Goal: Complete application form

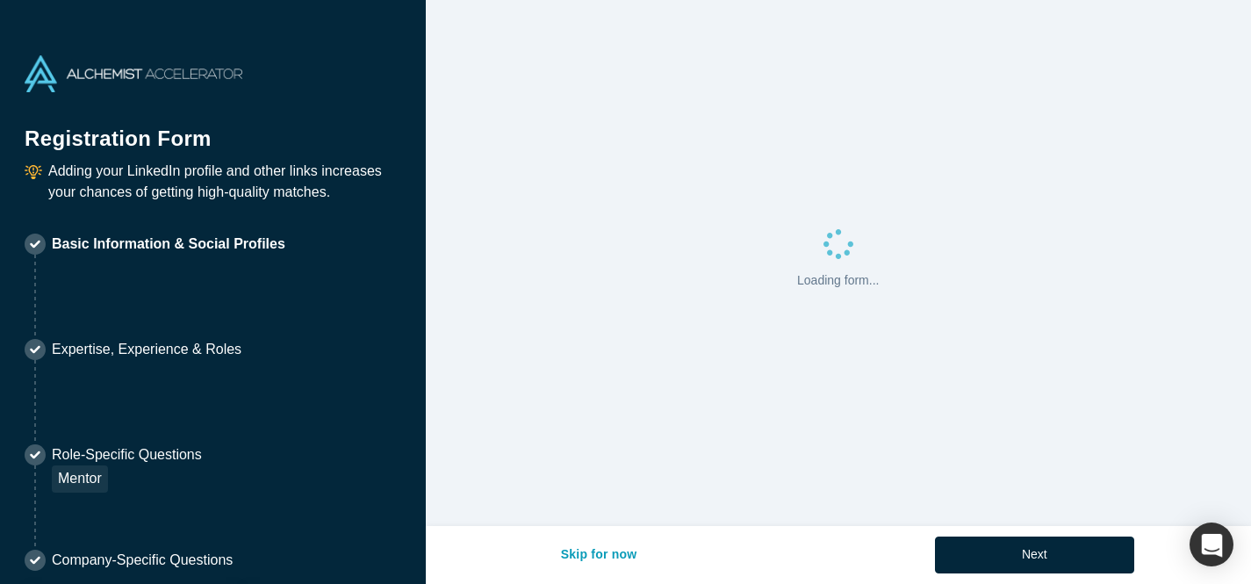
select select "US"
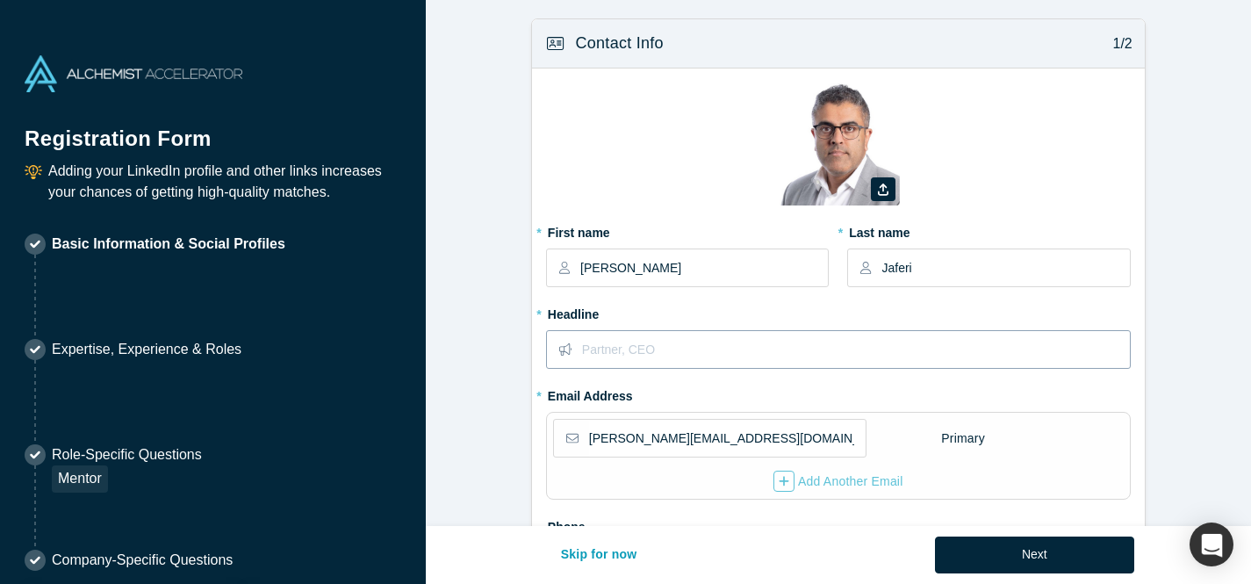
click at [672, 353] on input "text" at bounding box center [855, 349] width 547 height 37
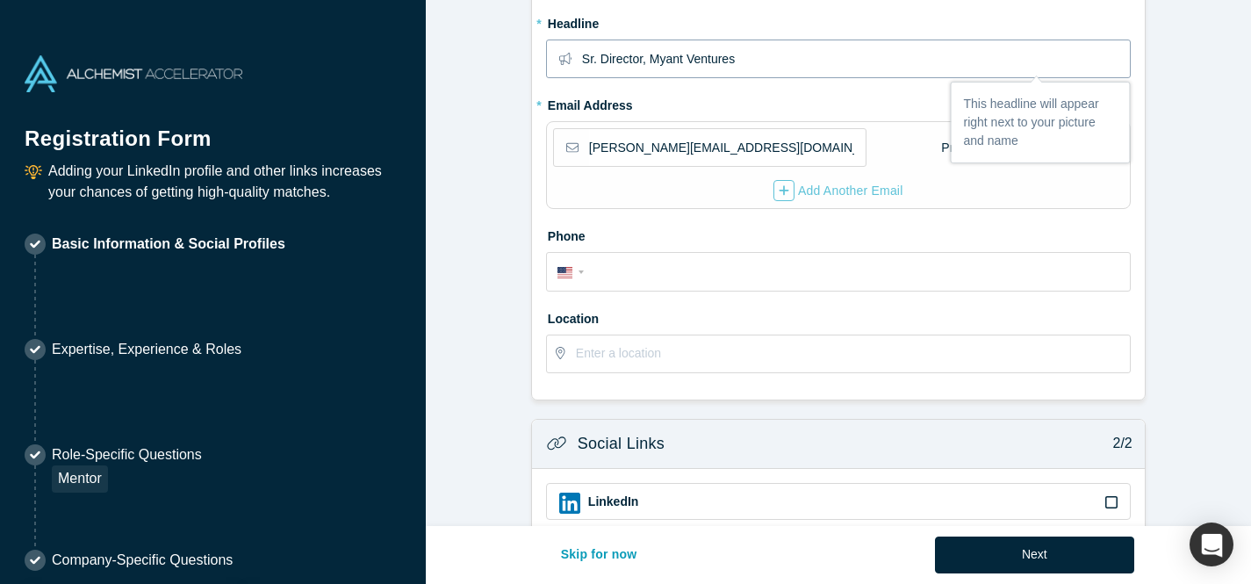
scroll to position [300, 0]
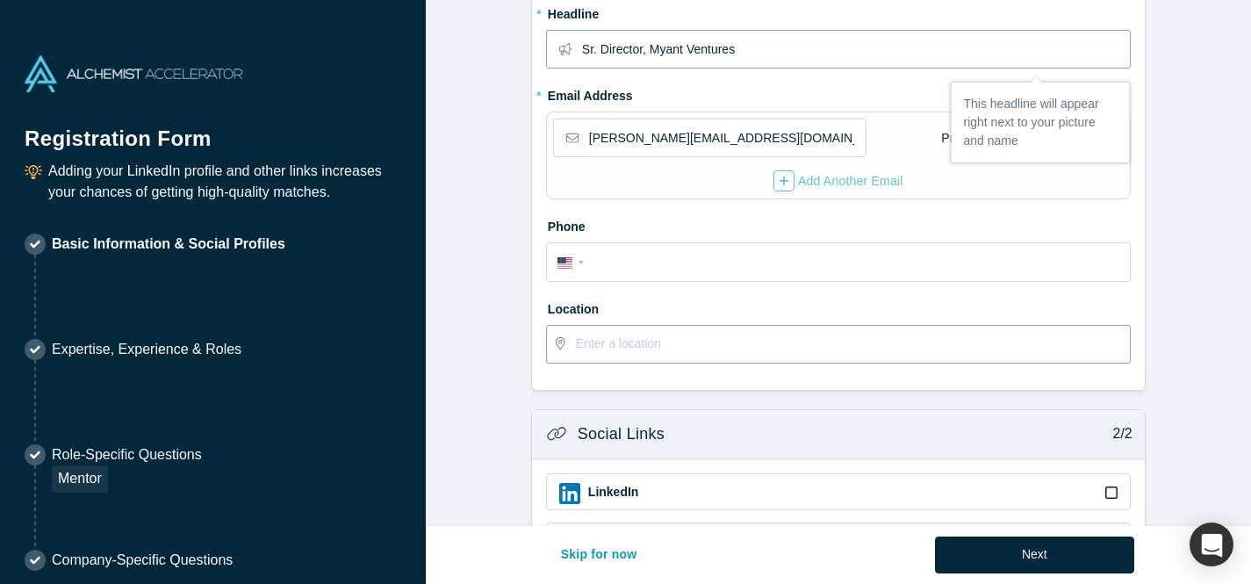
type input "Sr. Director, Myant Ventures"
click at [614, 344] on input "text" at bounding box center [852, 344] width 553 height 37
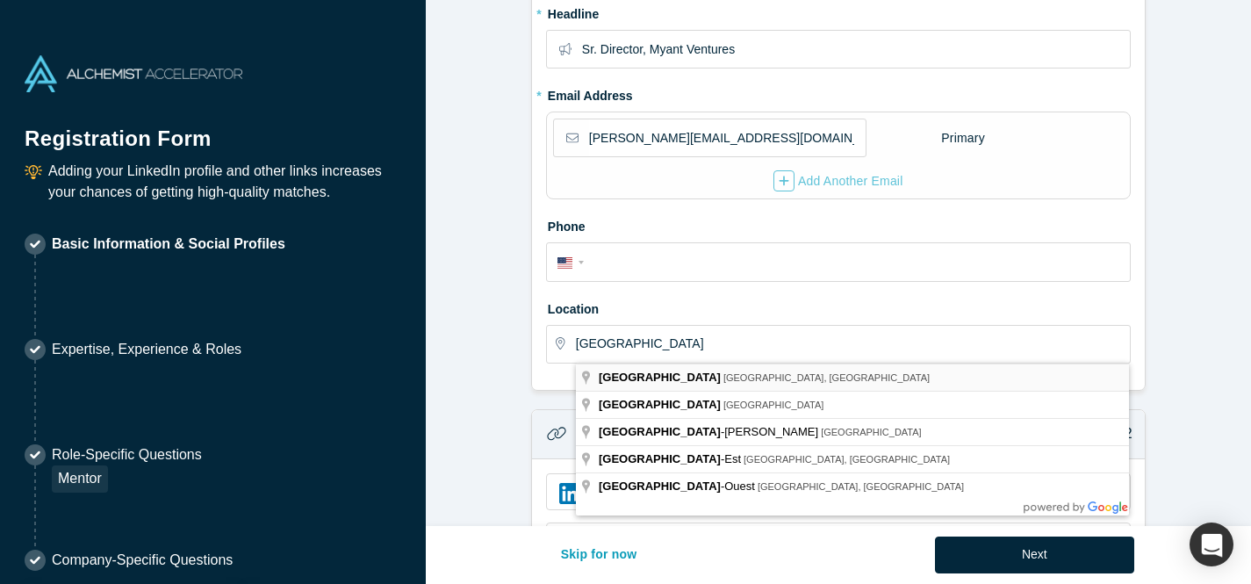
type input "[GEOGRAPHIC_DATA], [GEOGRAPHIC_DATA], [GEOGRAPHIC_DATA]"
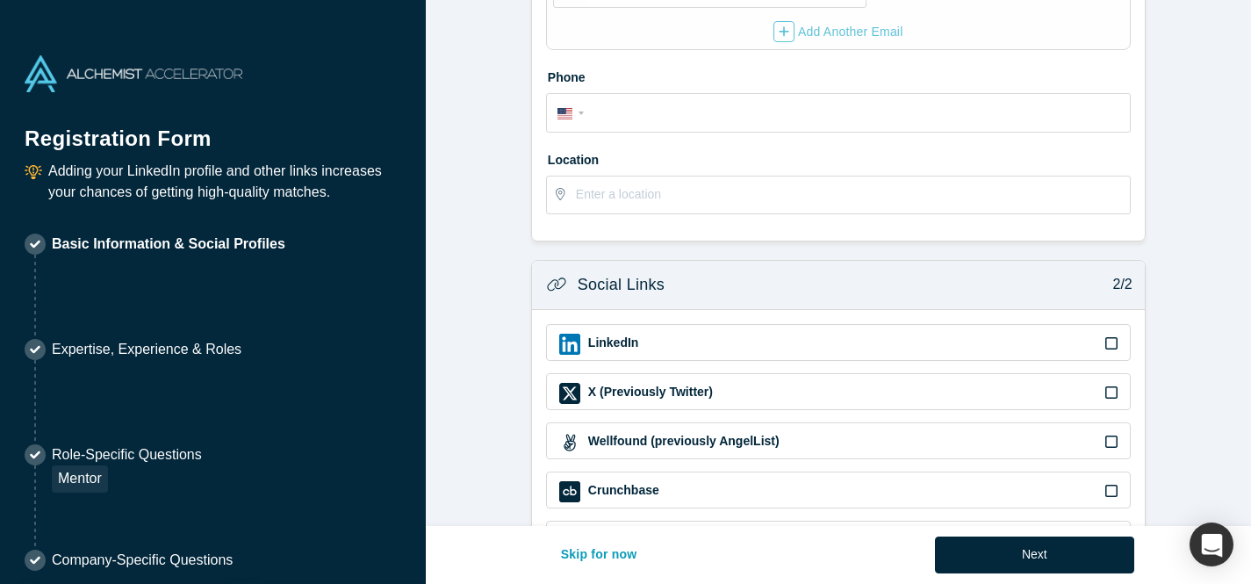
scroll to position [570, 0]
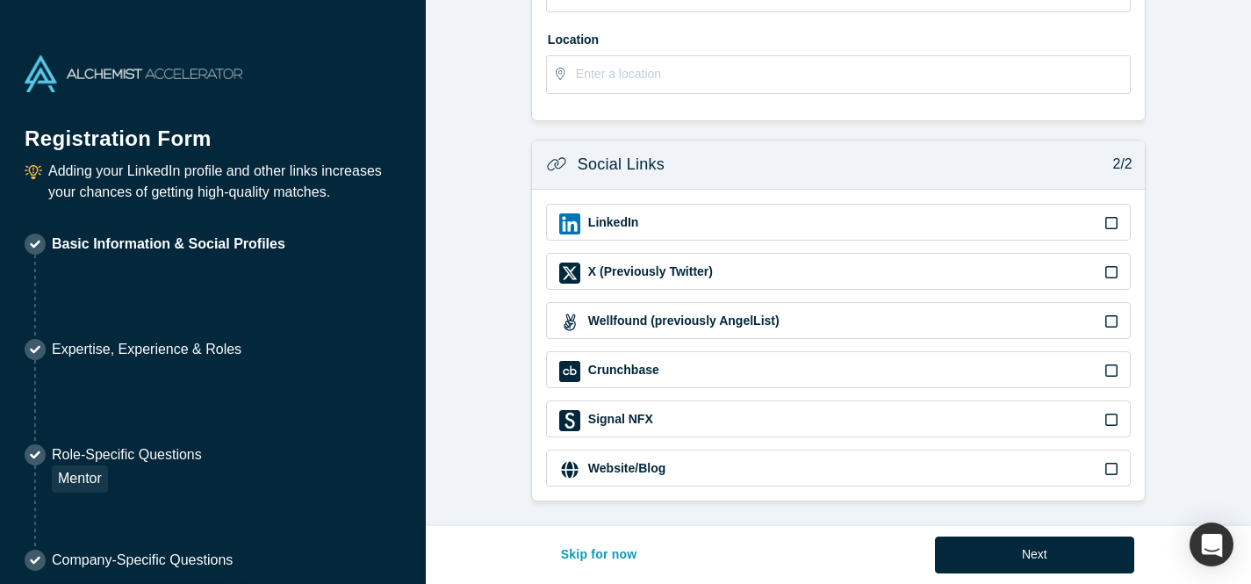
click at [1111, 219] on icon at bounding box center [1112, 223] width 12 height 14
click at [0, 0] on input "checkbox" at bounding box center [0, 0] width 0 height 0
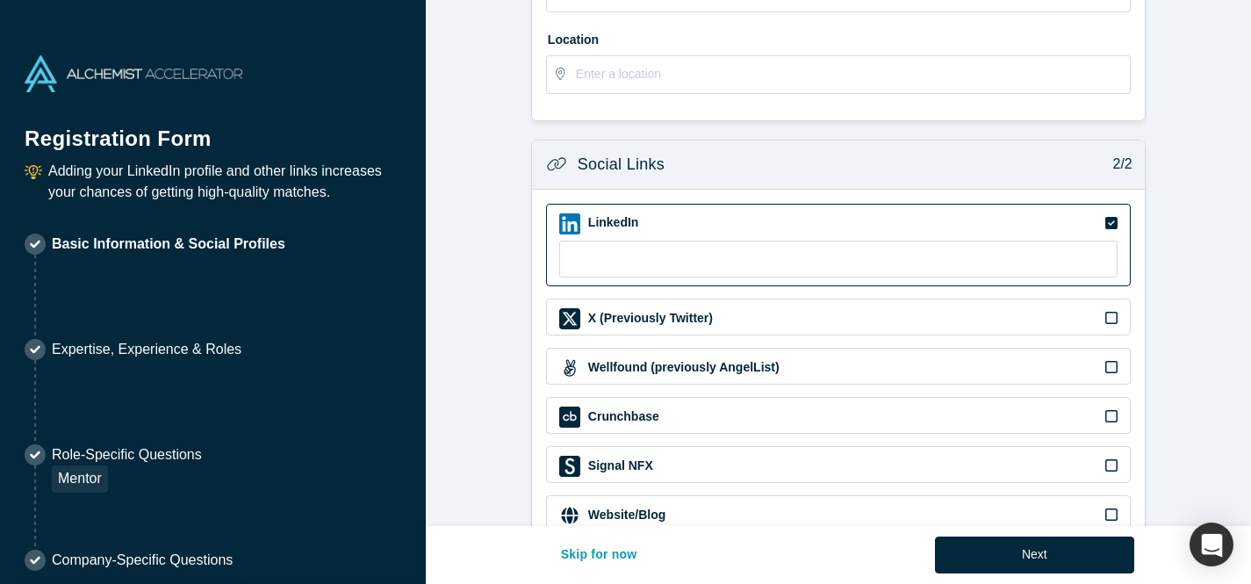
click at [1114, 319] on icon at bounding box center [1112, 318] width 12 height 14
click at [0, 0] on input "checkbox" at bounding box center [0, 0] width 0 height 0
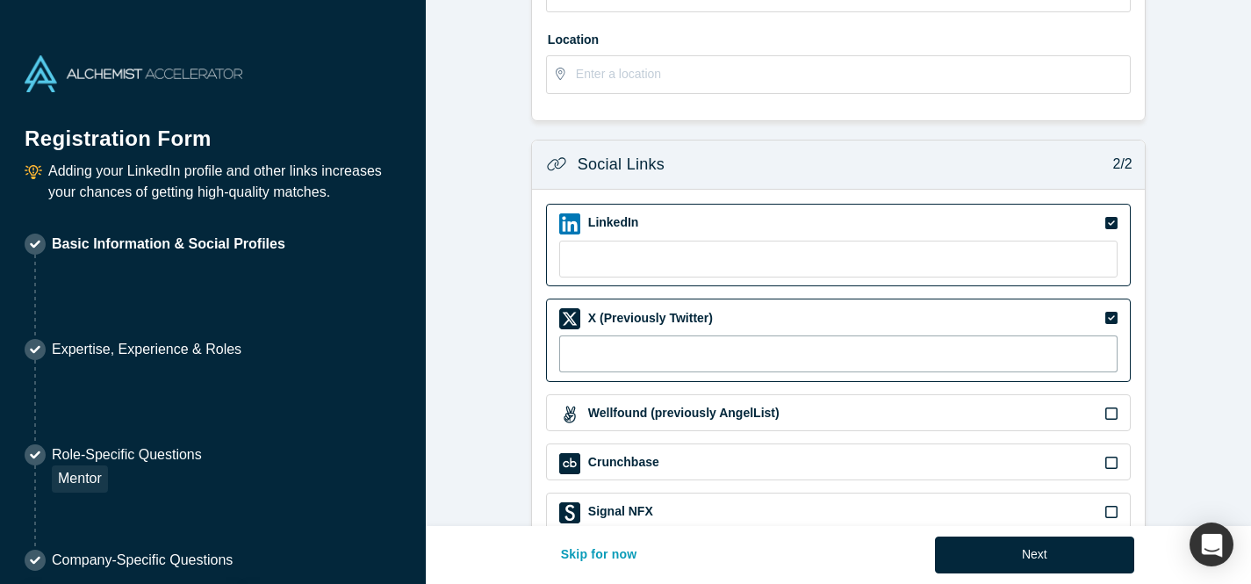
click at [1016, 357] on input at bounding box center [838, 353] width 559 height 37
type input "@hassanjaferi"
click at [489, 358] on form "Contact Info 1/2 Zoom Save Remove Upload New * First name [PERSON_NAME] * Last …" at bounding box center [839, 20] width 826 height 1145
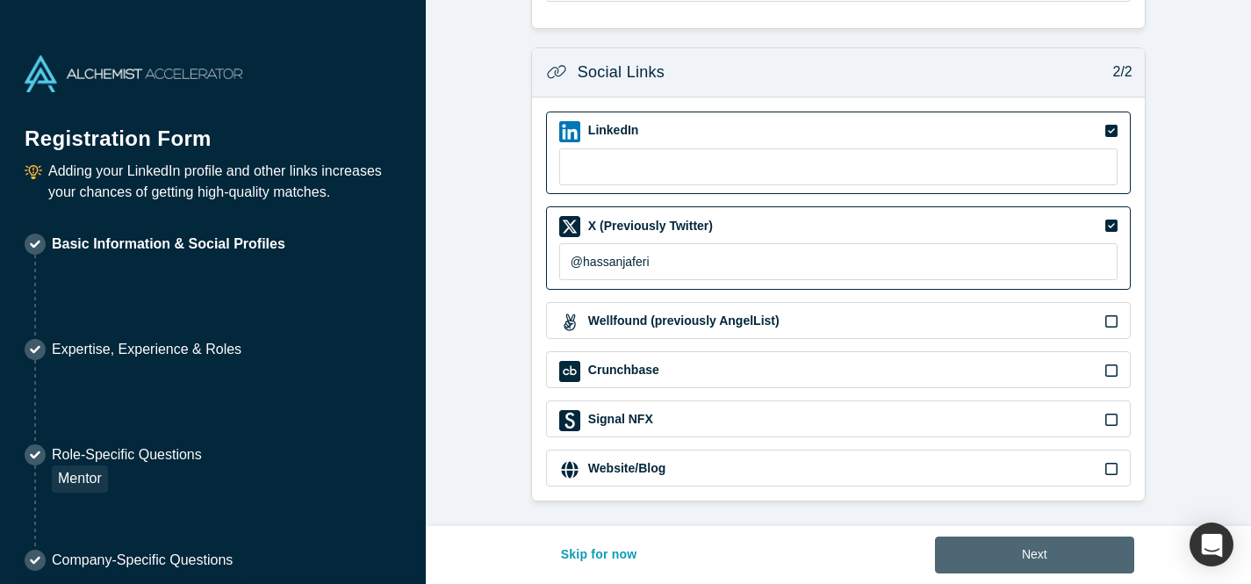
click at [1089, 564] on button "Next" at bounding box center [1034, 555] width 199 height 37
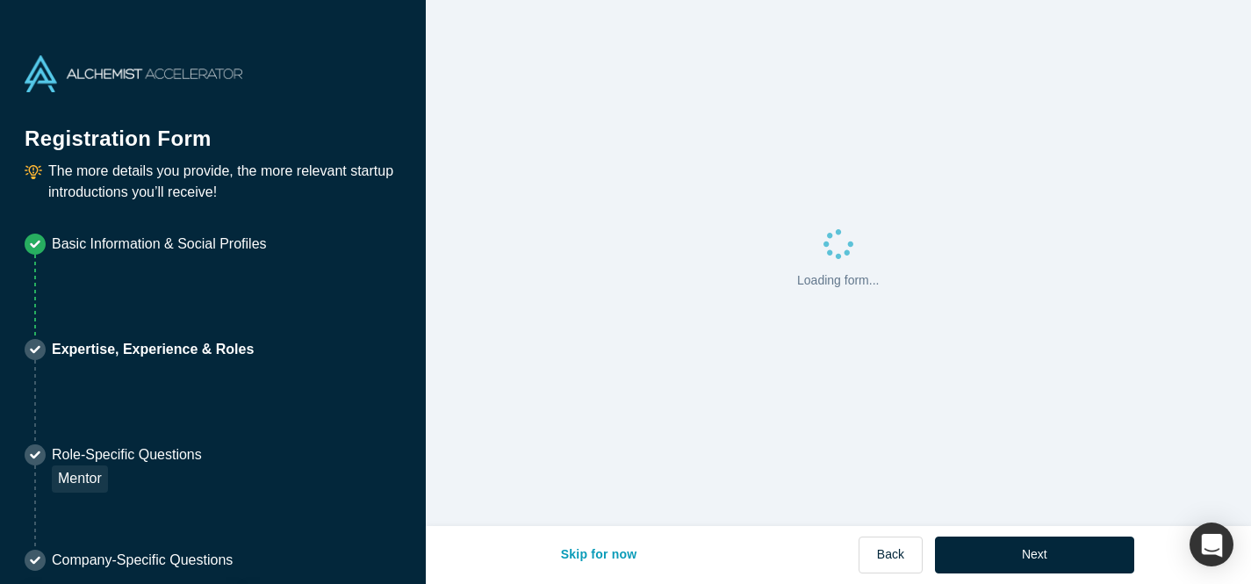
scroll to position [0, 0]
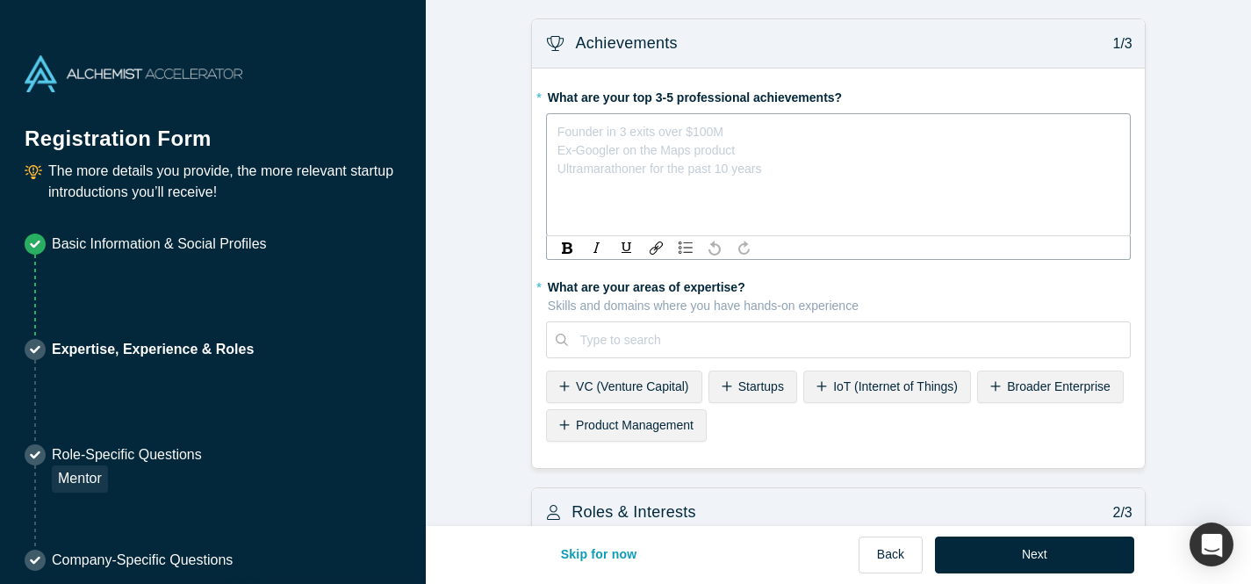
click at [704, 134] on div "rdw-editor" at bounding box center [839, 128] width 561 height 18
click at [559, 130] on span "3x founder" at bounding box center [588, 128] width 58 height 14
click at [638, 131] on div "- 3x founder" at bounding box center [839, 128] width 561 height 18
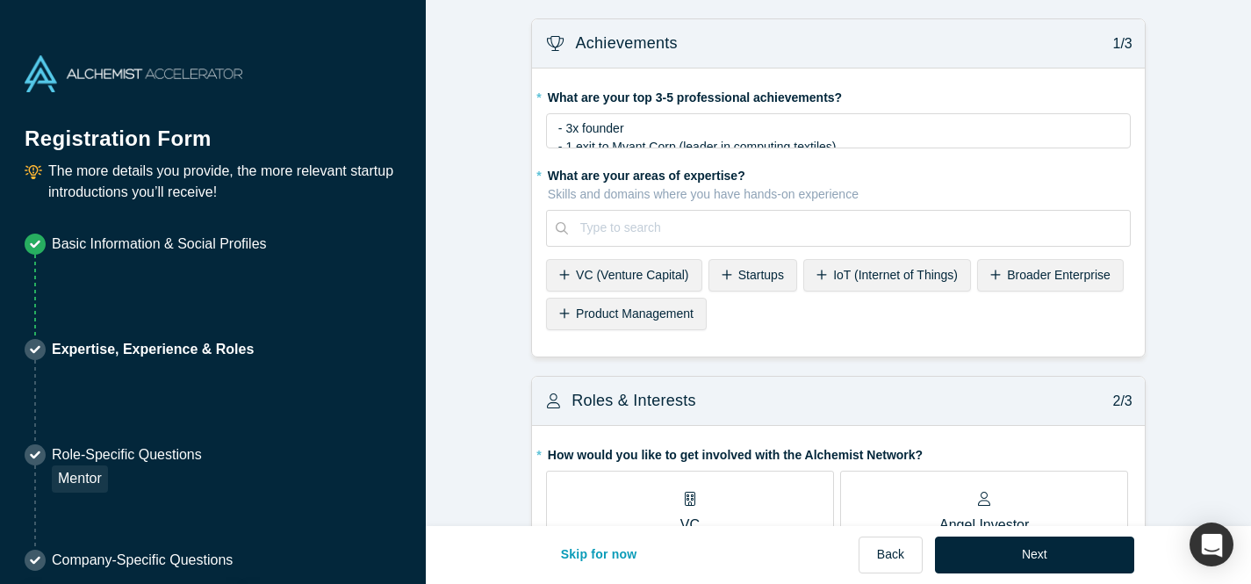
click at [635, 336] on div "* What are your areas of expertise? Skills and domains where you have hands-on …" at bounding box center [838, 249] width 585 height 176
click at [643, 278] on span "VC (Venture Capital)" at bounding box center [632, 275] width 112 height 14
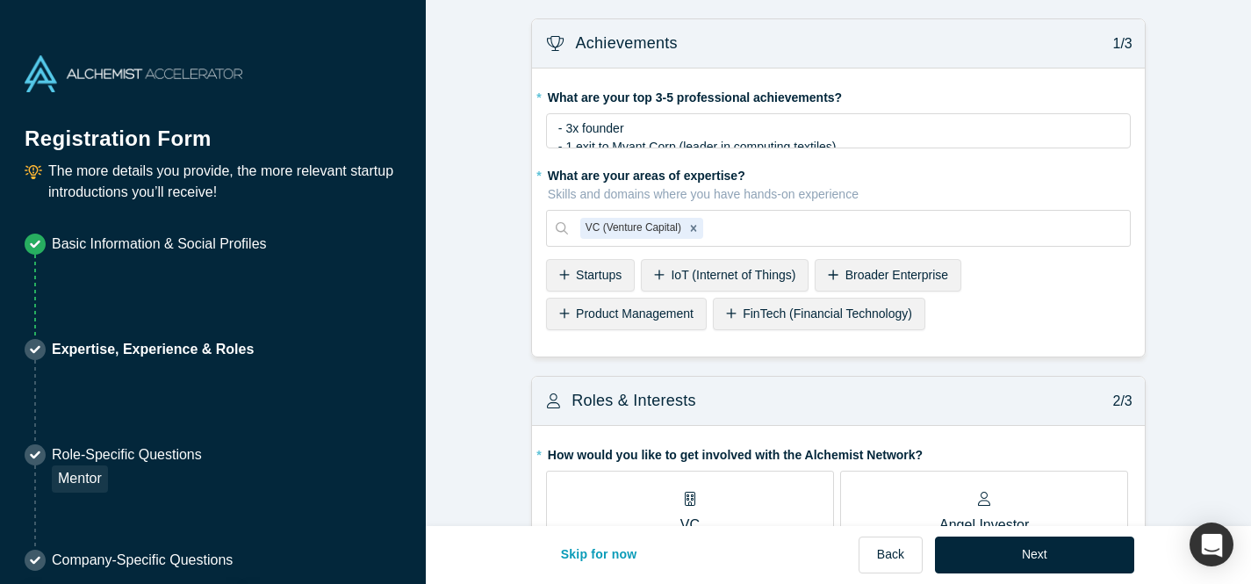
click at [624, 275] on div "Startups" at bounding box center [590, 275] width 89 height 32
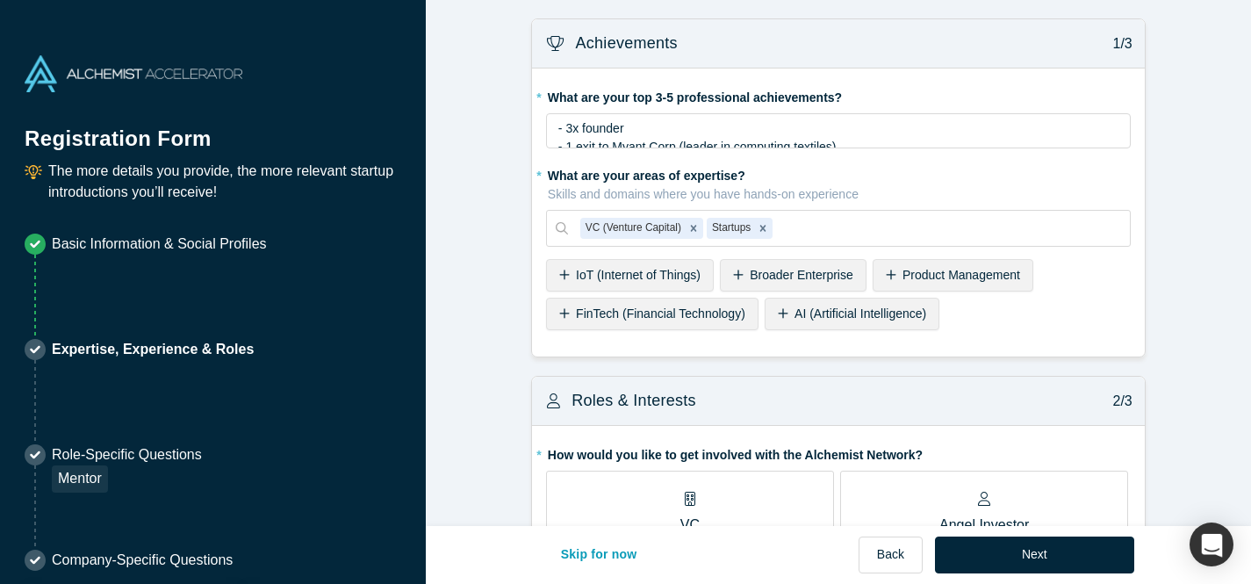
click at [624, 275] on span "IoT (Internet of Things)" at bounding box center [638, 275] width 125 height 14
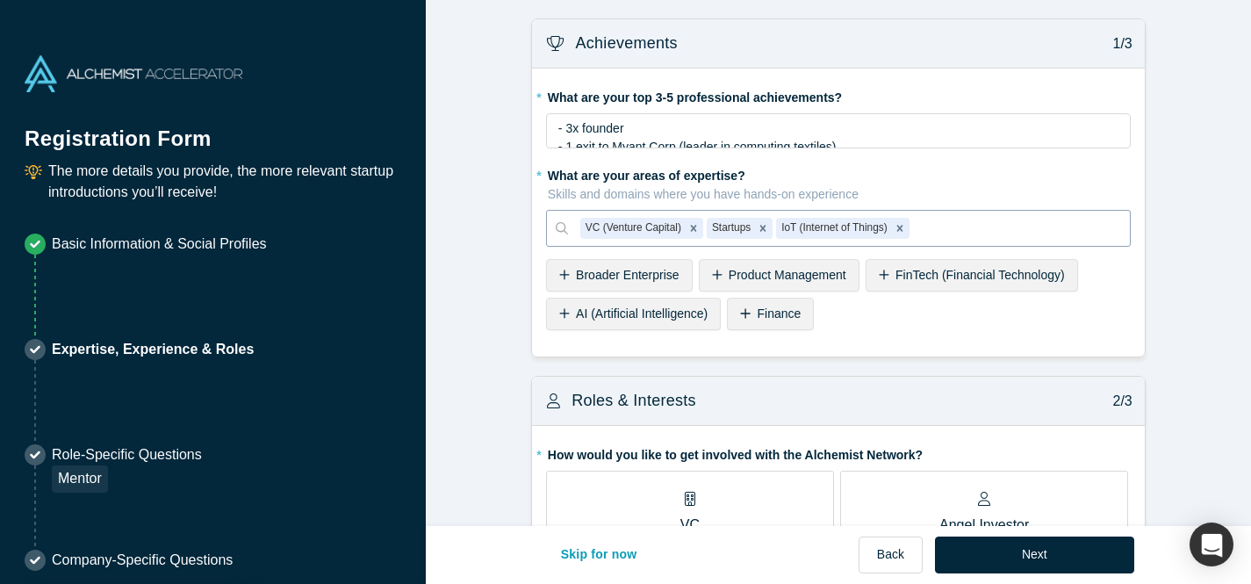
click at [957, 227] on div at bounding box center [1015, 228] width 205 height 22
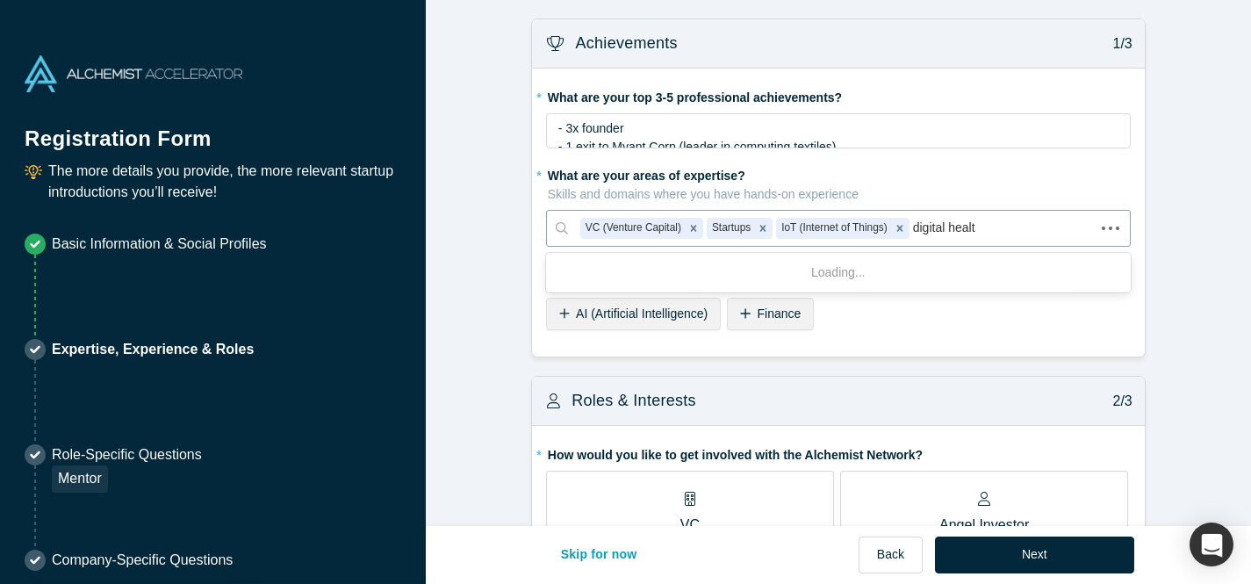
type input "digital health"
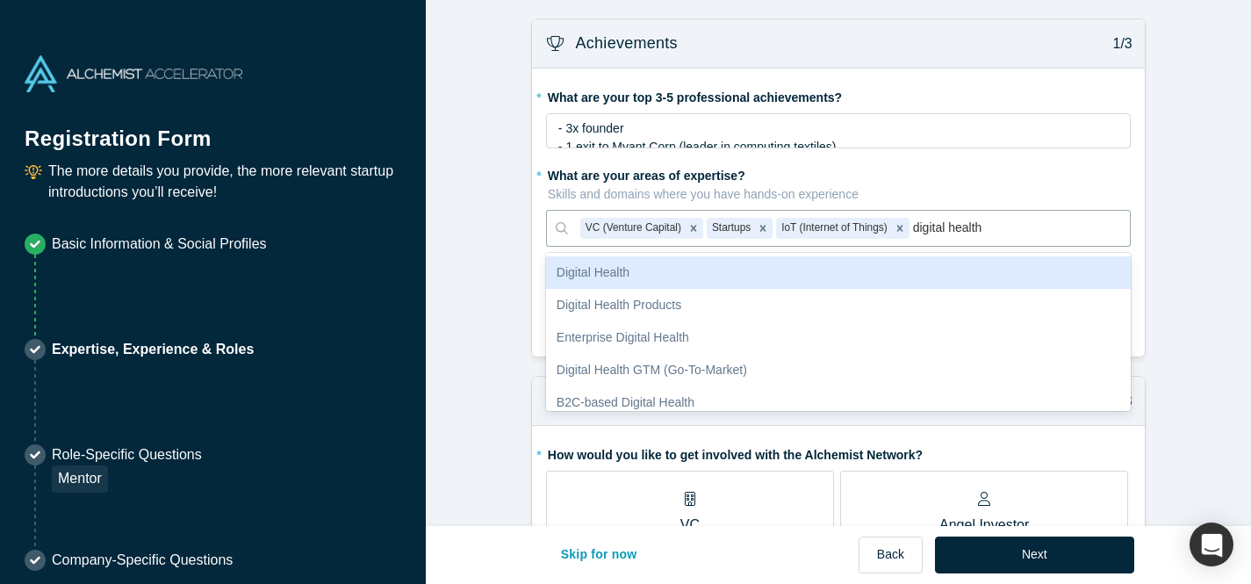
click at [838, 258] on div "Digital Health" at bounding box center [838, 272] width 585 height 32
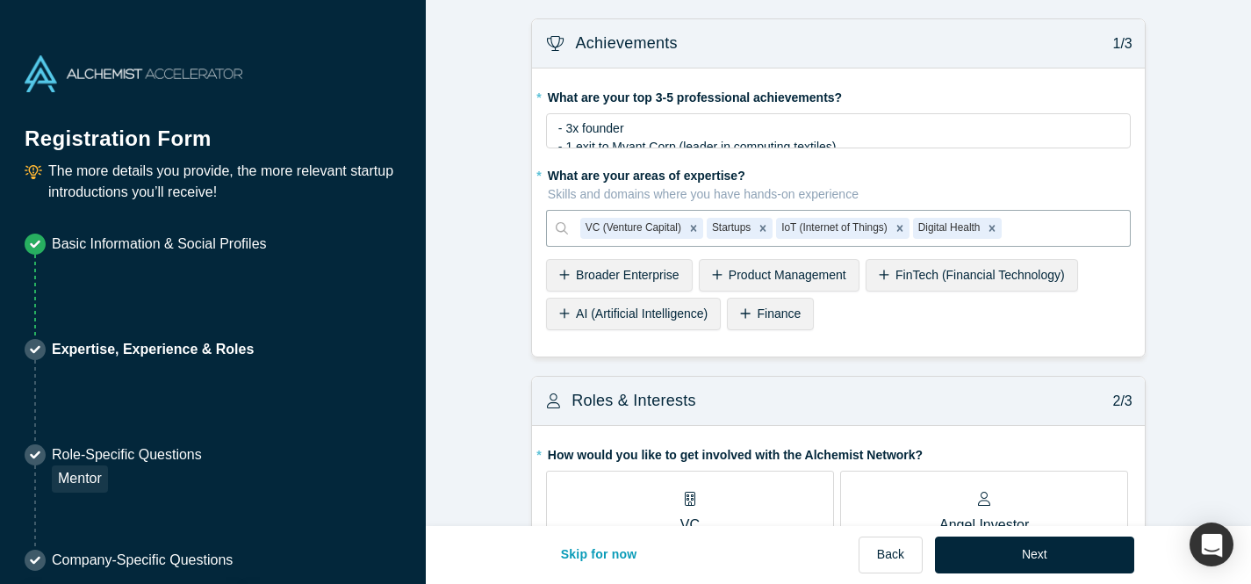
type input "n"
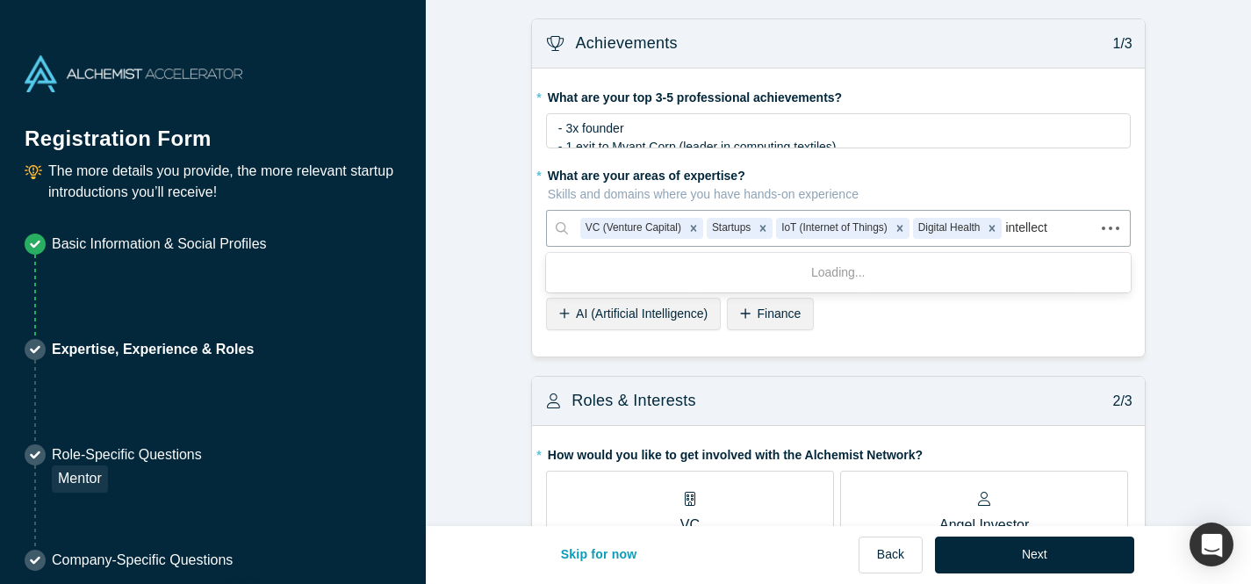
type input "intellectu"
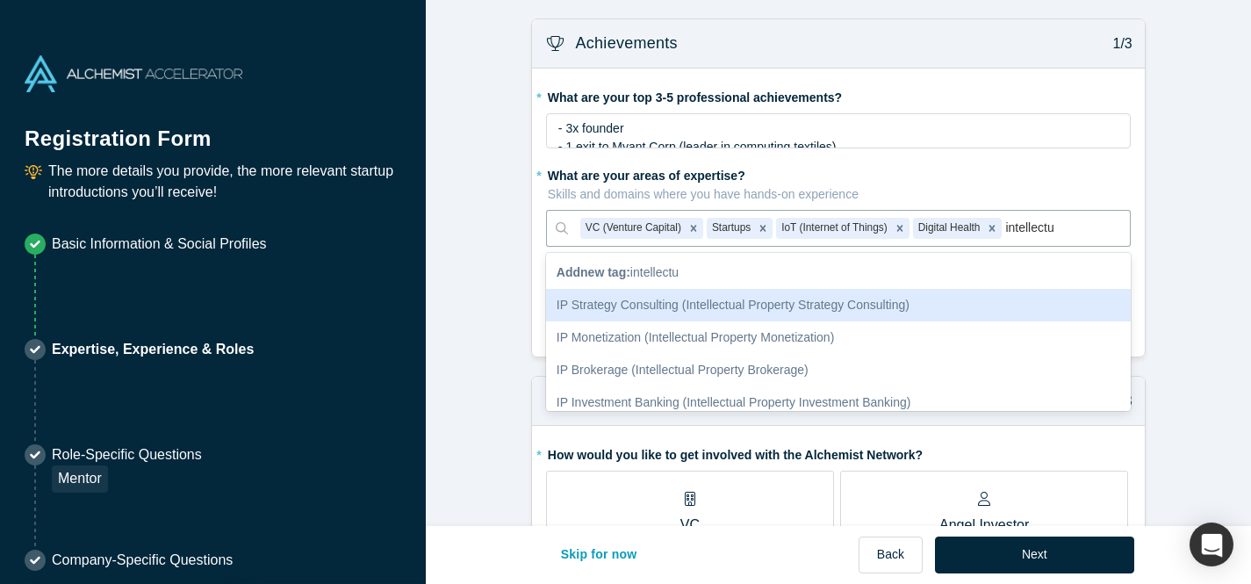
click at [799, 298] on div "IP Strategy Consulting (Intellectual Property Strategy Consulting)" at bounding box center [838, 305] width 585 height 32
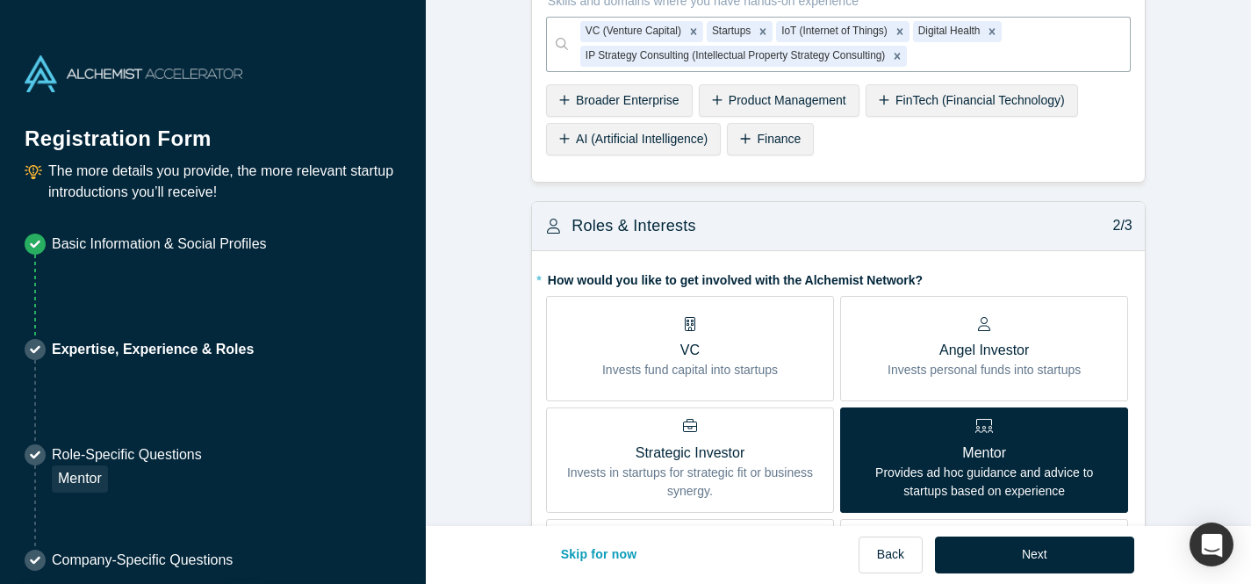
scroll to position [247, 0]
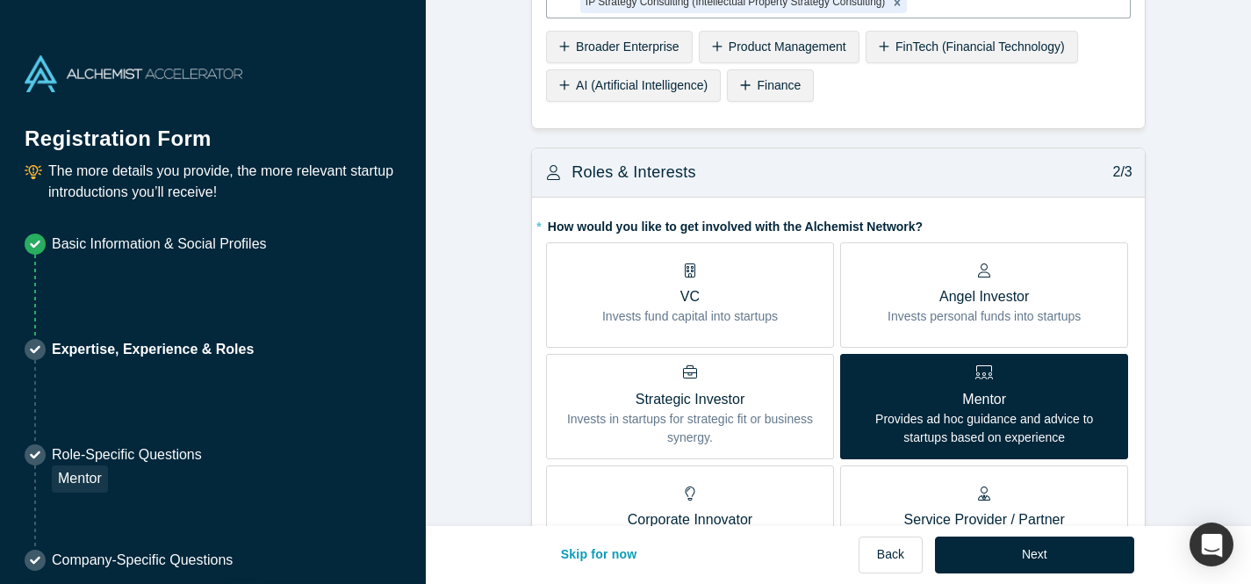
click at [678, 284] on div "VC Invests fund capital into startups" at bounding box center [690, 294] width 176 height 62
click at [0, 0] on input "VC Invests fund capital into startups" at bounding box center [0, 0] width 0 height 0
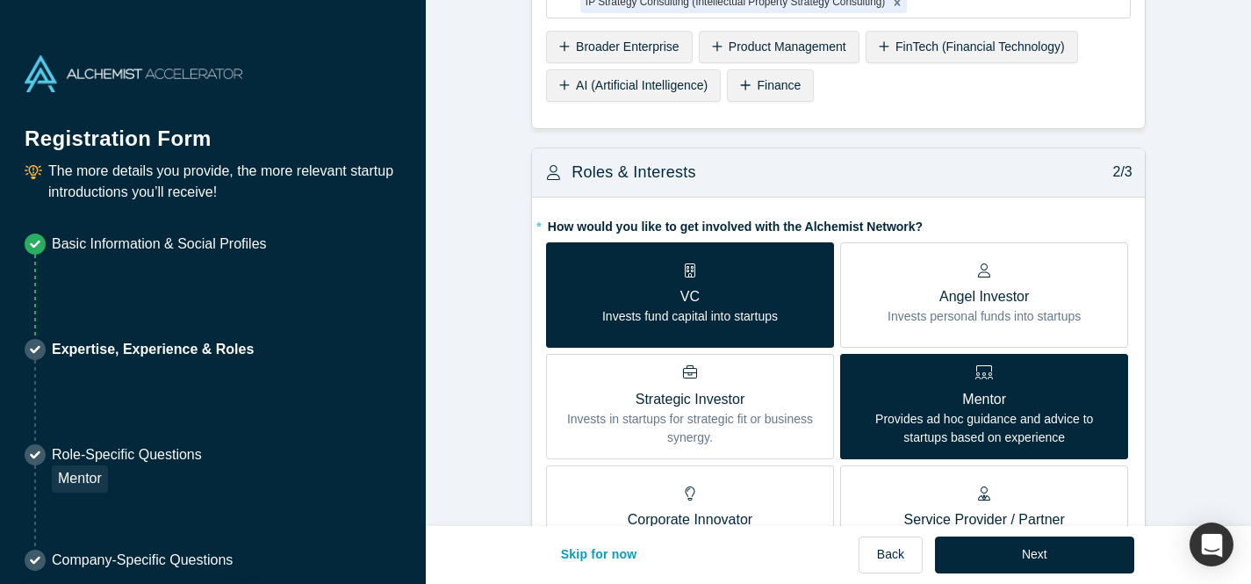
click at [702, 407] on p "Strategic Investor" at bounding box center [690, 399] width 262 height 21
click at [0, 0] on input "Strategic Investor Invests in startups for strategic fit or business synergy." at bounding box center [0, 0] width 0 height 0
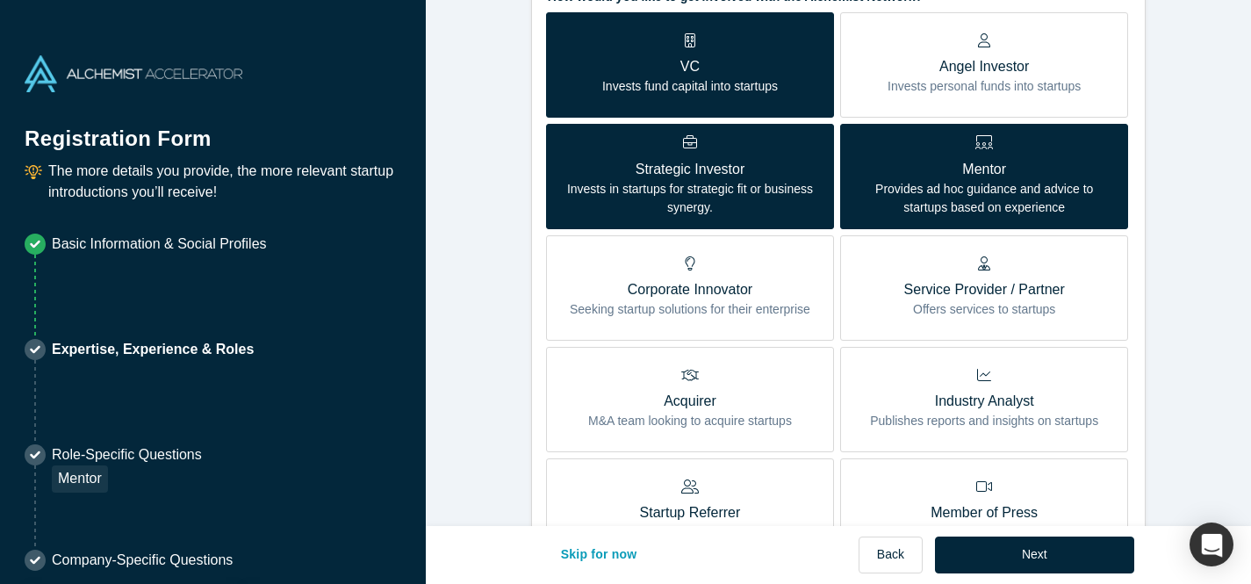
scroll to position [478, 0]
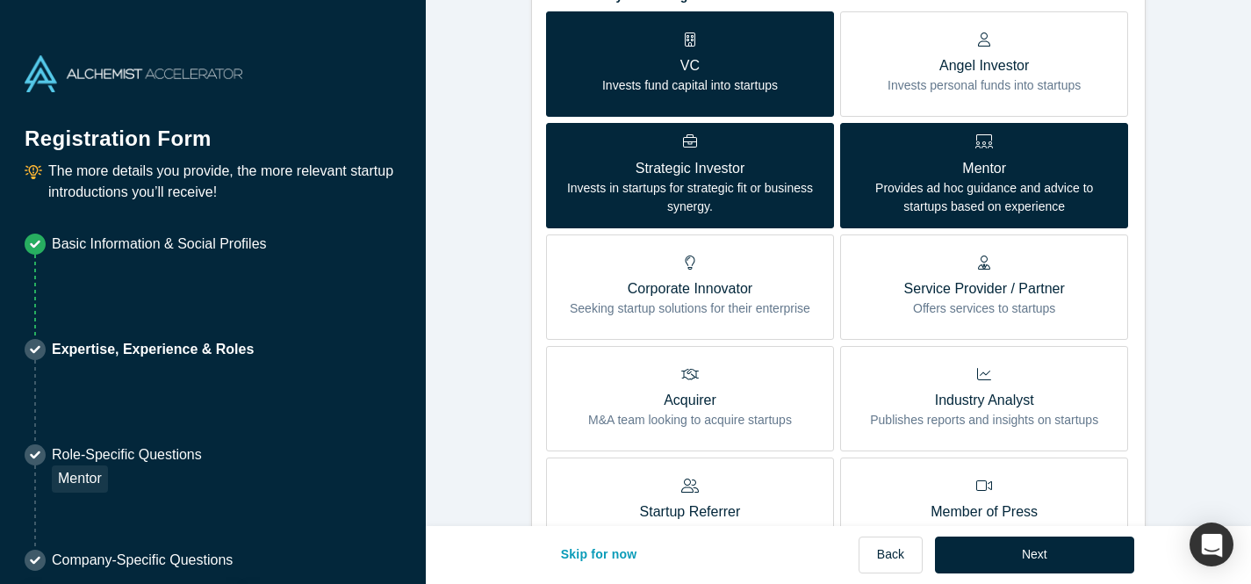
click at [702, 301] on p "Seeking startup solutions for their enterprise" at bounding box center [690, 308] width 241 height 18
click at [0, 0] on input "Corporate Innovator Seeking startup solutions for their enterprise" at bounding box center [0, 0] width 0 height 0
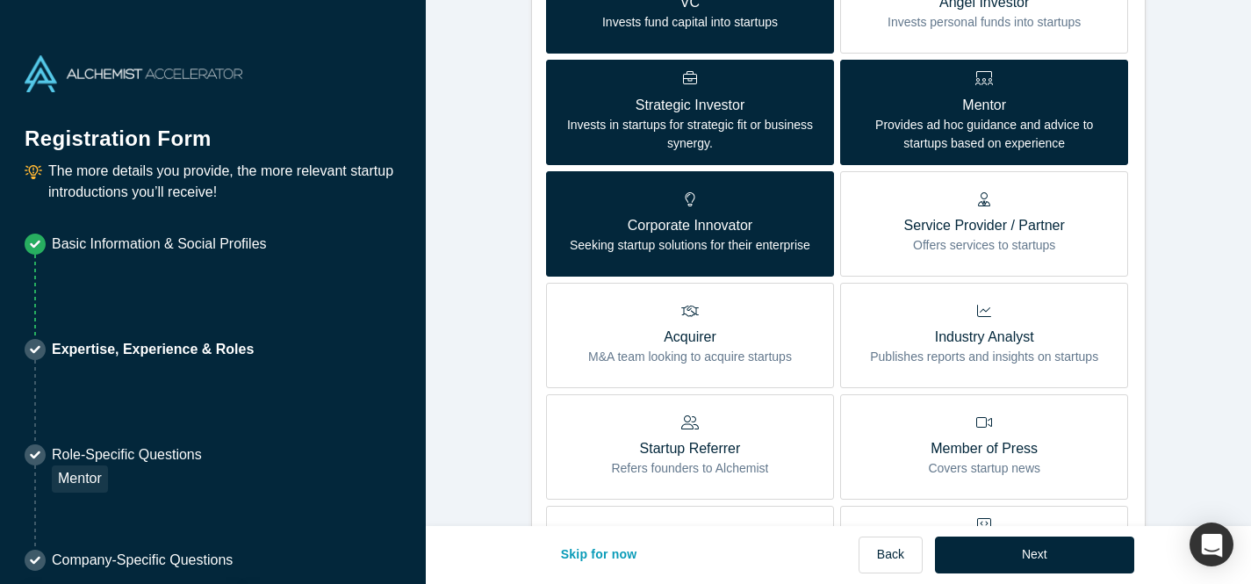
click at [718, 320] on div "Acquirer M&A team looking to acquire startups" at bounding box center [690, 335] width 204 height 62
click at [0, 0] on input "Acquirer M&A team looking to acquire startups" at bounding box center [0, 0] width 0 height 0
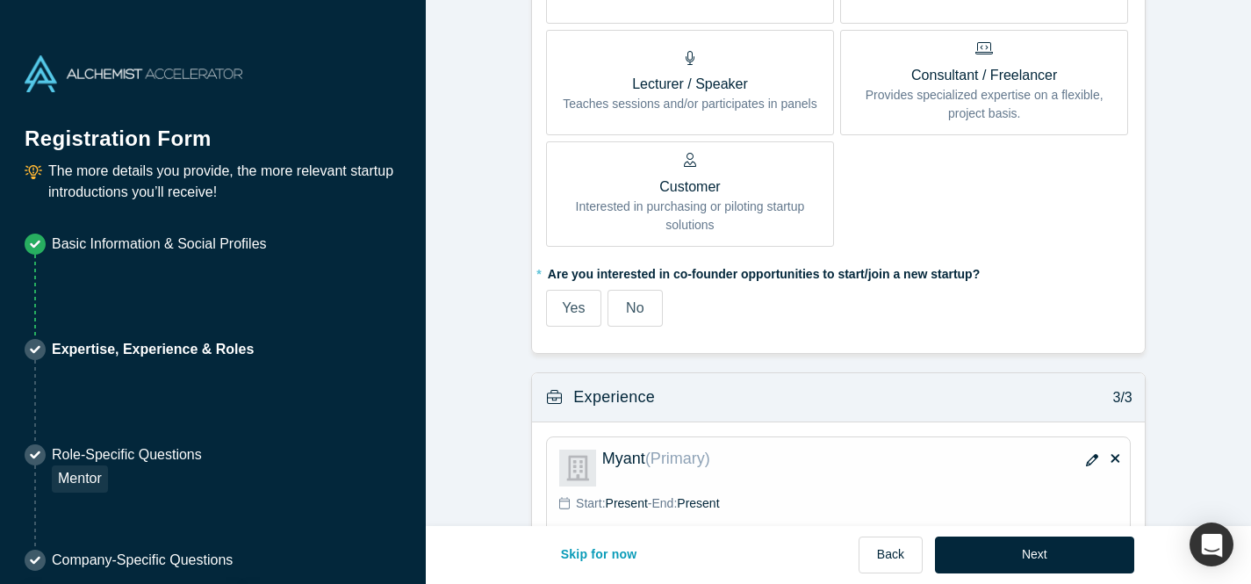
scroll to position [1039, 0]
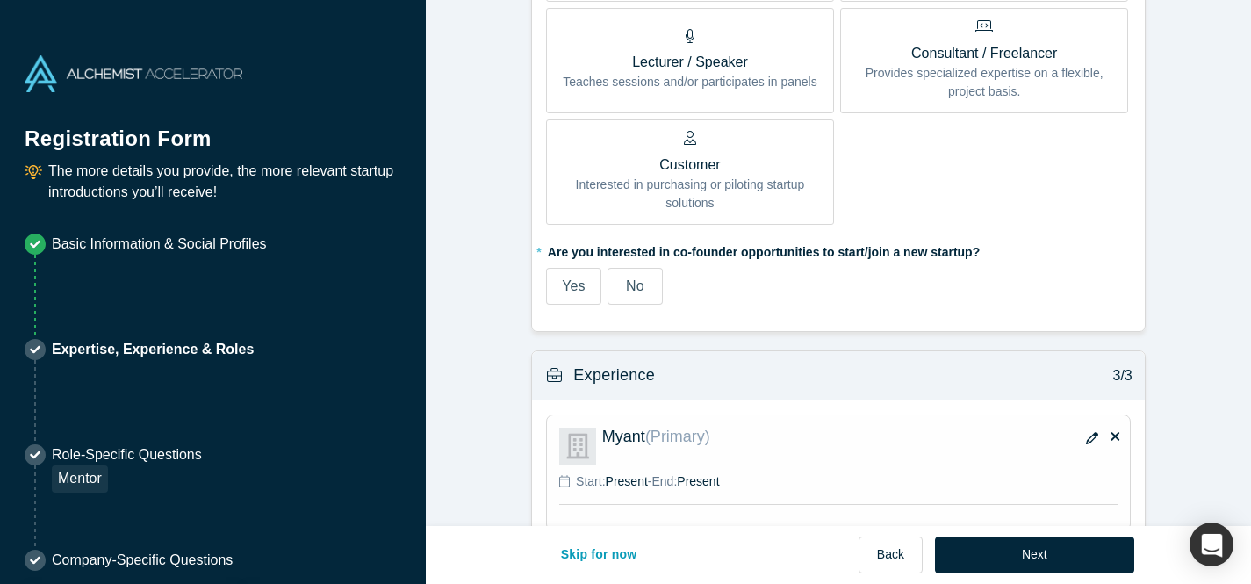
click at [640, 287] on span "No" at bounding box center [635, 285] width 18 height 15
click at [0, 0] on input "No" at bounding box center [0, 0] width 0 height 0
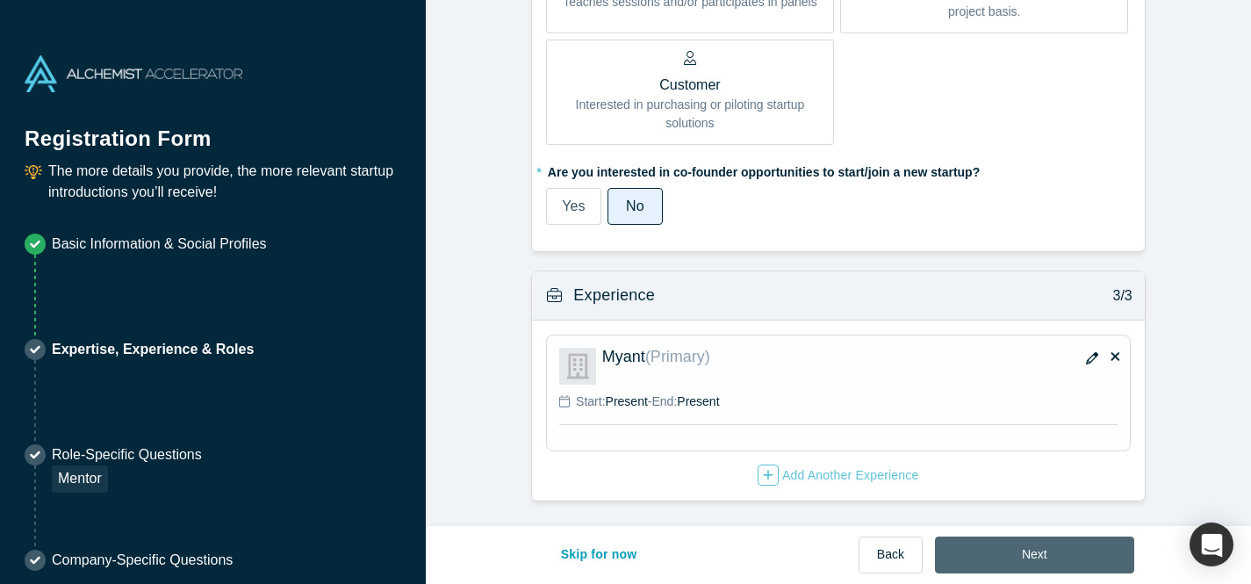
click at [1067, 552] on button "Next" at bounding box center [1034, 555] width 199 height 37
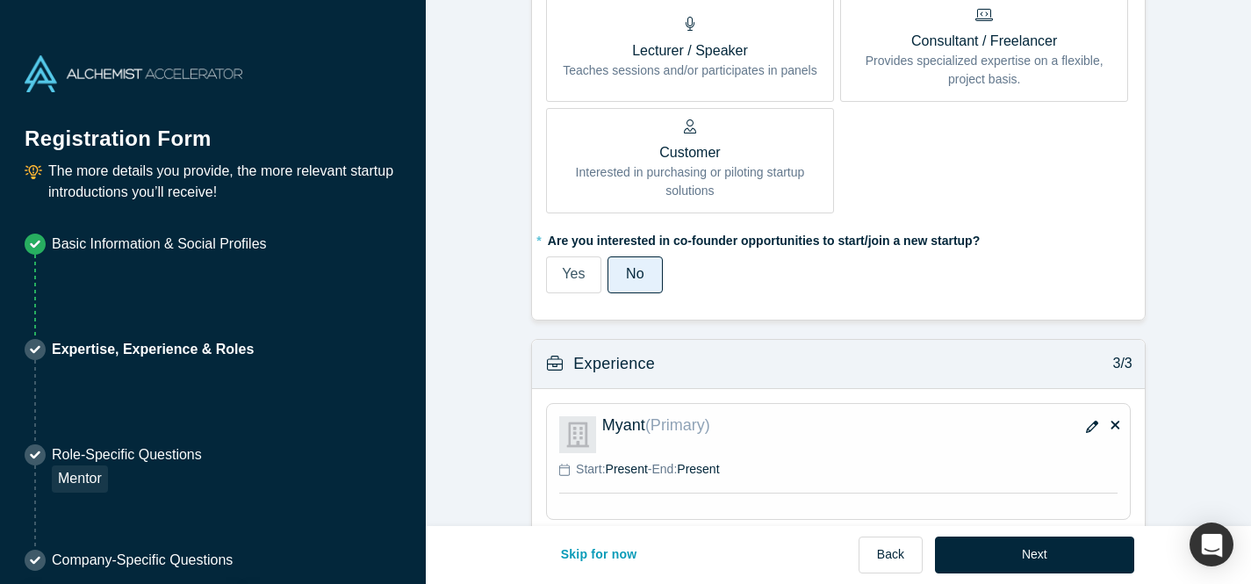
scroll to position [1233, 0]
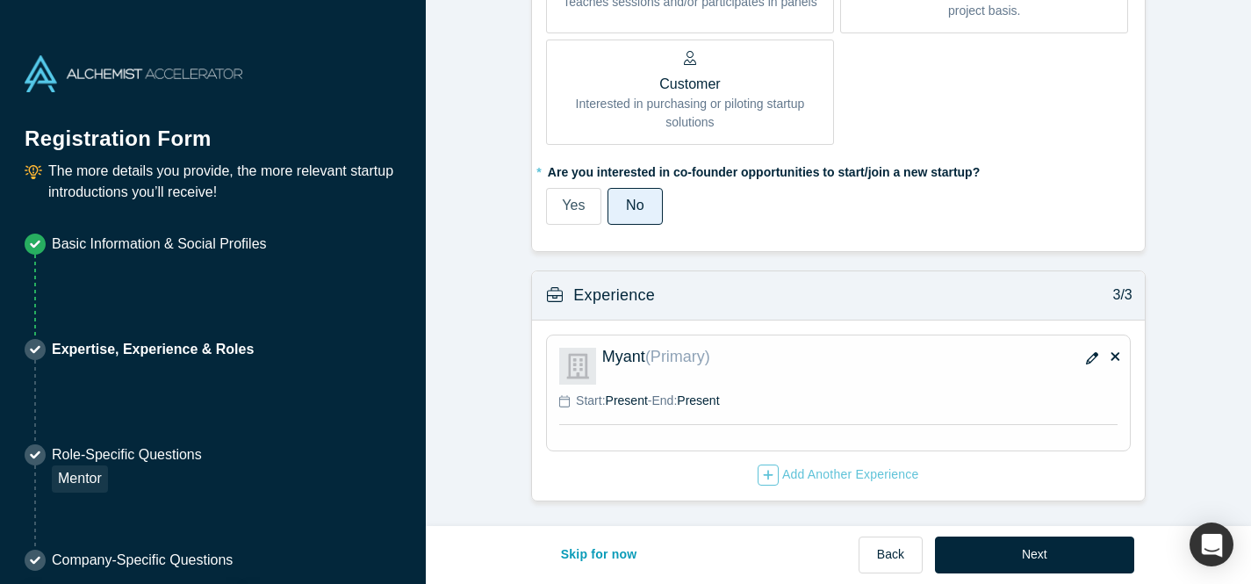
click at [856, 363] on p "Myant (Primary)" at bounding box center [795, 357] width 386 height 18
